Goal: Obtain resource: Obtain resource

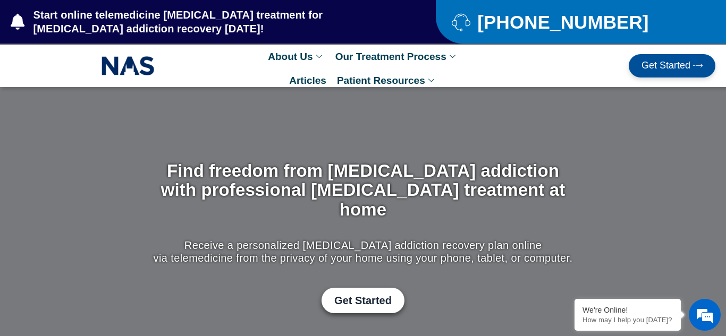
click at [653, 65] on span "Get Started" at bounding box center [665, 66] width 49 height 11
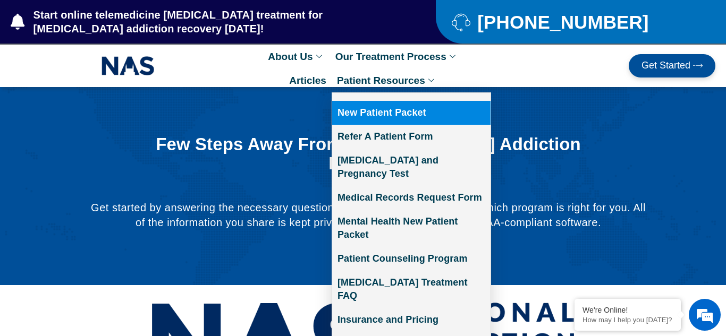
click at [403, 109] on link "New Patient Packet" at bounding box center [411, 113] width 158 height 24
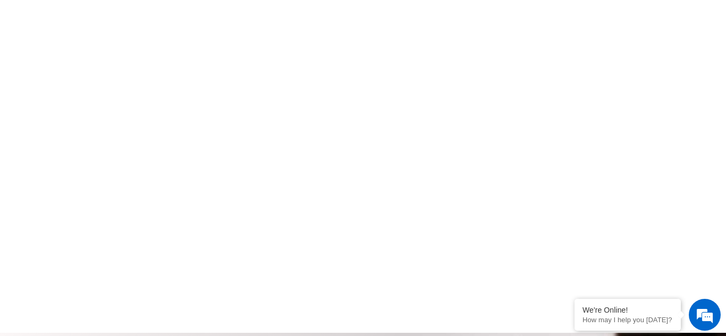
scroll to position [683, 0]
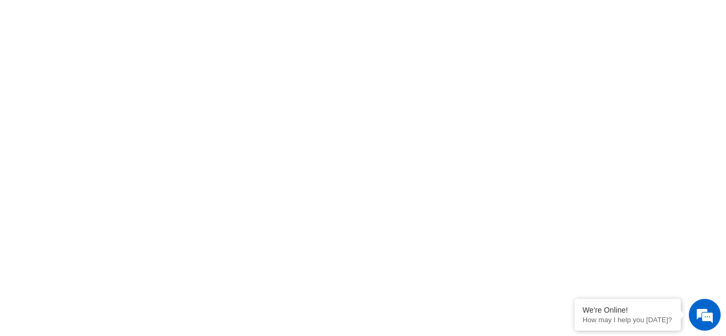
scroll to position [681, 0]
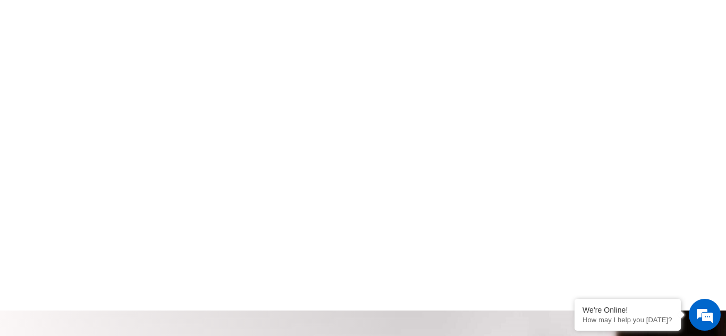
click at [125, 256] on div "click here to fill-out new patient packet form to get started with Suboxone Tre…" at bounding box center [362, 15] width 715 height 528
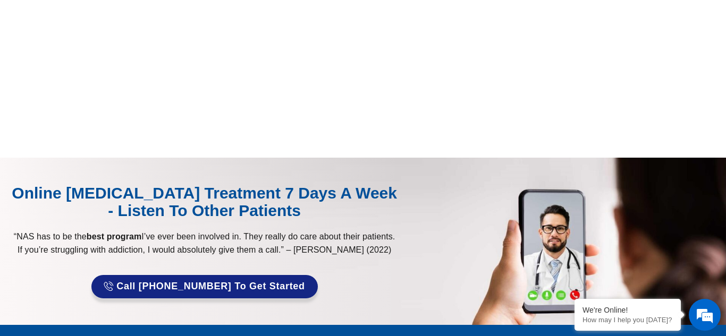
scroll to position [406, 0]
